Goal: Subscribe to service/newsletter

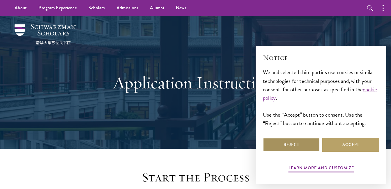
click at [308, 145] on button "Reject" at bounding box center [291, 145] width 57 height 14
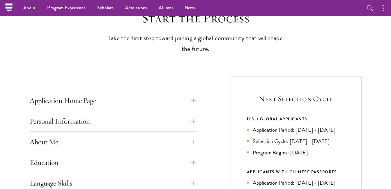
scroll to position [156, 0]
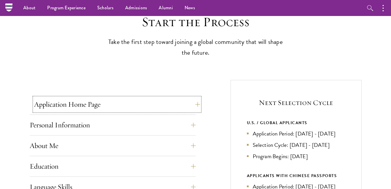
click at [192, 106] on button "Application Home Page" at bounding box center [117, 105] width 166 height 14
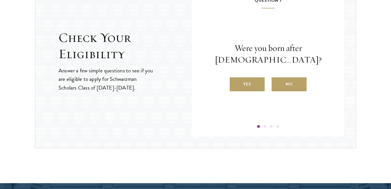
scroll to position [913, 0]
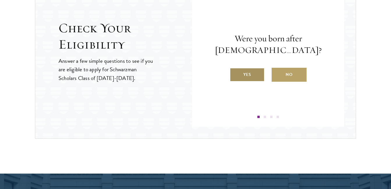
click at [252, 73] on label "Yes" at bounding box center [247, 75] width 35 height 14
click at [235, 73] on input "Yes" at bounding box center [232, 71] width 5 height 5
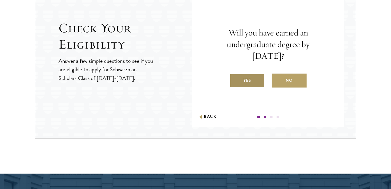
click at [249, 81] on label "Yes" at bounding box center [247, 81] width 35 height 14
click at [235, 80] on input "Yes" at bounding box center [232, 76] width 5 height 5
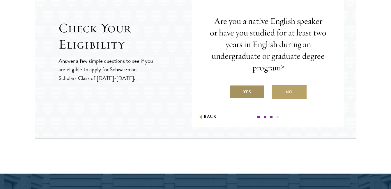
click at [250, 93] on label "Yes" at bounding box center [247, 92] width 35 height 14
click at [235, 91] on input "Yes" at bounding box center [232, 88] width 5 height 5
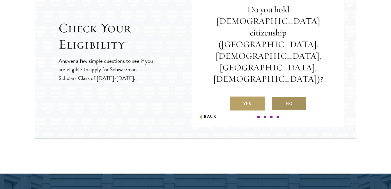
click at [280, 97] on label "No" at bounding box center [289, 104] width 35 height 14
click at [277, 98] on input "No" at bounding box center [274, 100] width 5 height 5
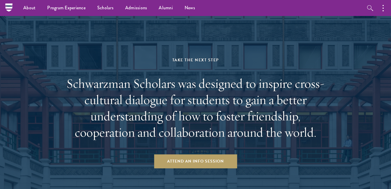
scroll to position [1081, 0]
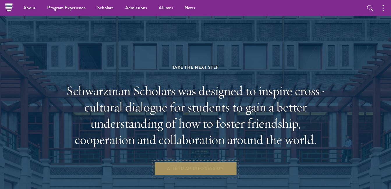
click at [231, 168] on link "Attend an Info Session" at bounding box center [195, 169] width 83 height 14
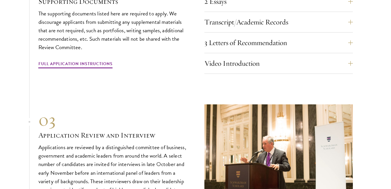
scroll to position [1795, 0]
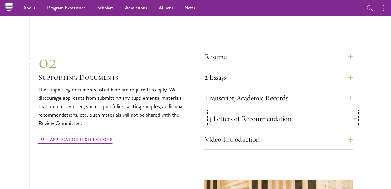
click at [289, 112] on button "3 Letters of Recommendation" at bounding box center [283, 119] width 149 height 14
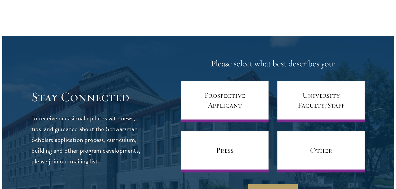
scroll to position [2339, 0]
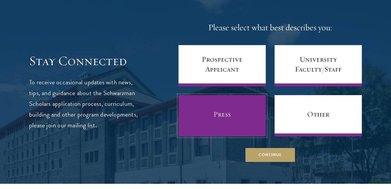
click at [228, 110] on link "Press" at bounding box center [222, 115] width 87 height 41
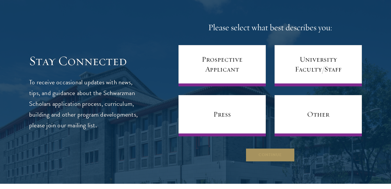
click at [252, 148] on button "Continue" at bounding box center [271, 155] width 50 height 14
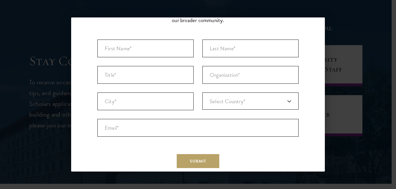
scroll to position [34, 0]
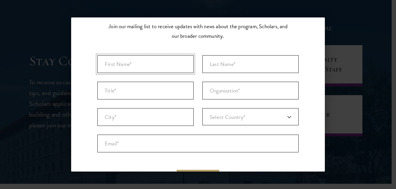
click at [124, 62] on input "First Name* *" at bounding box center [145, 64] width 96 height 18
type input "[PERSON_NAME]"
click at [216, 61] on input "Last Name* *" at bounding box center [250, 64] width 96 height 18
type input "Ngevao"
click at [151, 89] on input "Title *" at bounding box center [145, 91] width 96 height 18
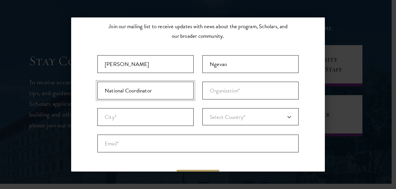
type input "National Coordinator"
click at [226, 91] on input "Organization *" at bounding box center [250, 91] width 96 height 18
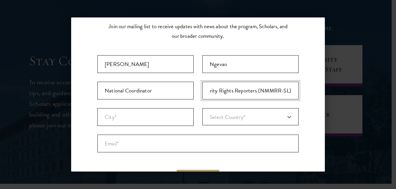
scroll to position [0, 69]
type input "Network of Migrants and Minority Rights Reporters (NMMRR-SL)"
click at [157, 116] on input "City* *" at bounding box center [145, 117] width 96 height 18
type input "[GEOGRAPHIC_DATA]"
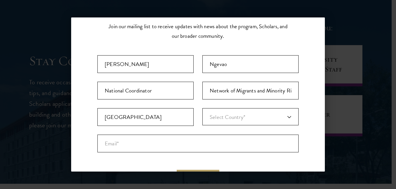
click at [247, 118] on link "Select Country*" at bounding box center [250, 116] width 96 height 17
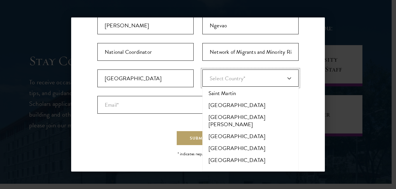
scroll to position [2288, 0]
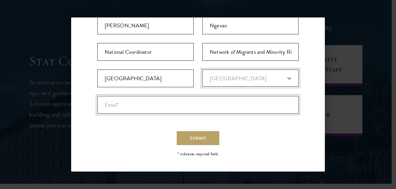
click at [120, 106] on input "Email* *" at bounding box center [197, 105] width 201 height 18
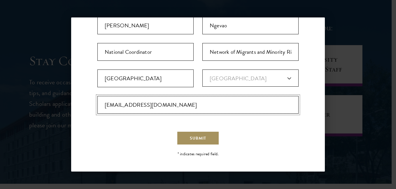
type input "[EMAIL_ADDRESS][DOMAIN_NAME]"
click at [187, 140] on button "Submit" at bounding box center [198, 138] width 43 height 14
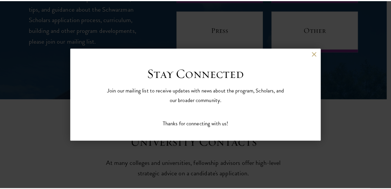
scroll to position [0, 0]
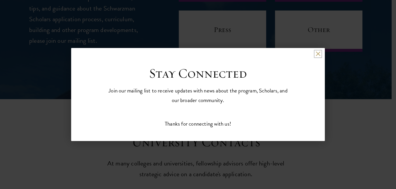
click at [316, 54] on button at bounding box center [317, 54] width 5 height 5
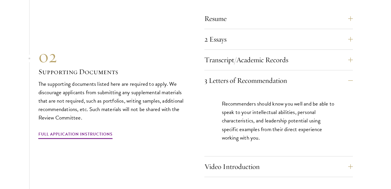
scroll to position [1901, 0]
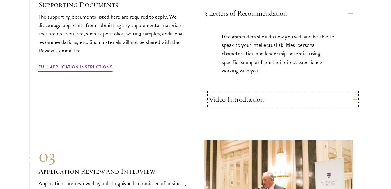
click at [296, 93] on button "Video Introduction" at bounding box center [283, 100] width 149 height 14
